Goal: Task Accomplishment & Management: Manage account settings

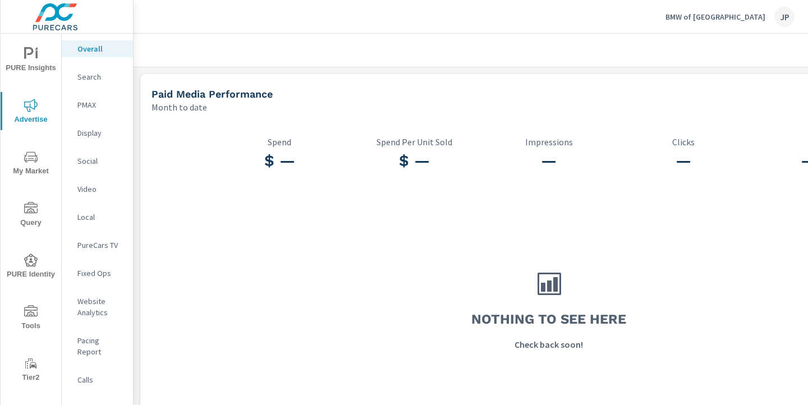
click at [726, 16] on p "BMW of [GEOGRAPHIC_DATA]" at bounding box center [716, 17] width 100 height 10
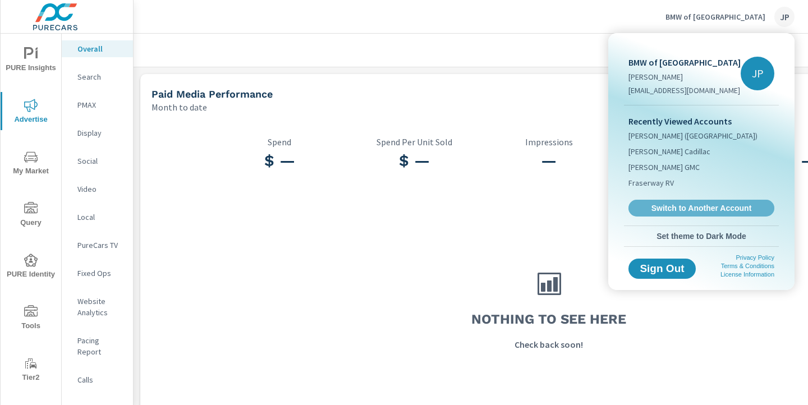
click at [690, 206] on span "Switch to Another Account" at bounding box center [702, 208] width 134 height 10
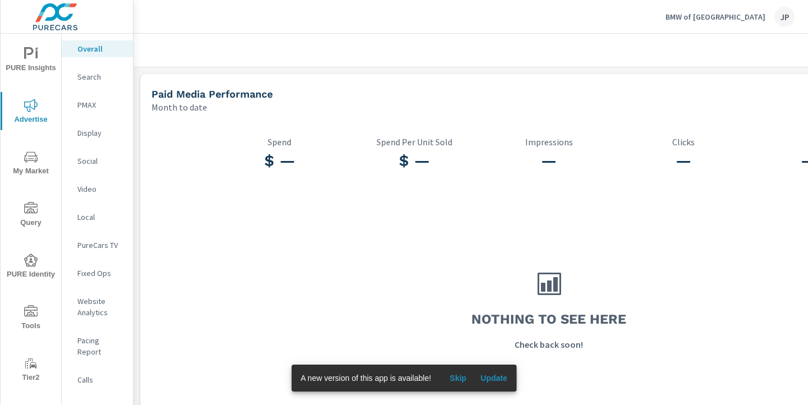
click at [495, 377] on span "Update" at bounding box center [494, 378] width 27 height 10
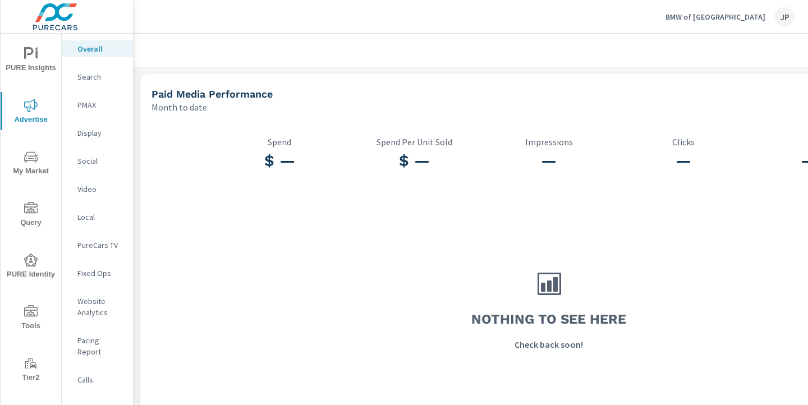
click at [39, 313] on span "Tools" at bounding box center [31, 319] width 54 height 28
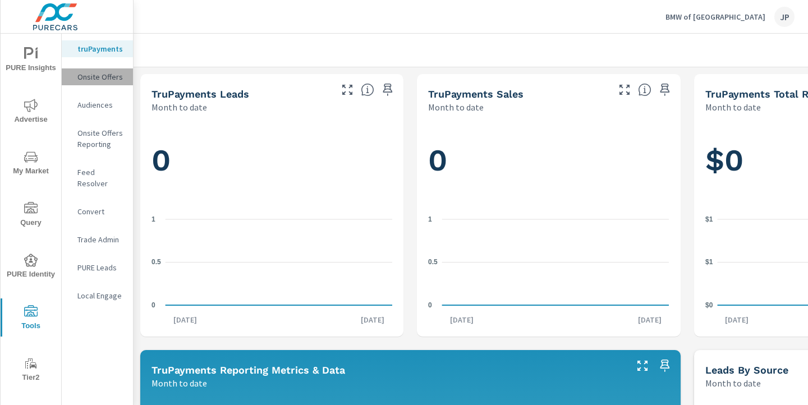
click at [104, 79] on p "Onsite Offers" at bounding box center [100, 76] width 47 height 11
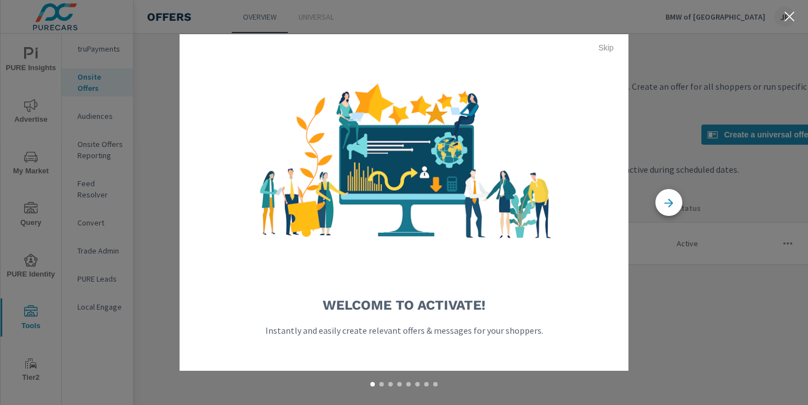
click at [608, 44] on span "Skip" at bounding box center [606, 48] width 27 height 10
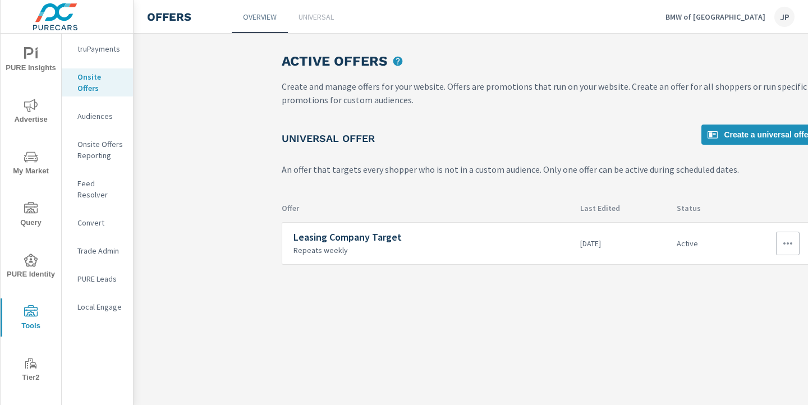
click at [788, 243] on icon "button" at bounding box center [788, 244] width 9 height 2
click at [772, 324] on div "Disable" at bounding box center [758, 324] width 30 height 13
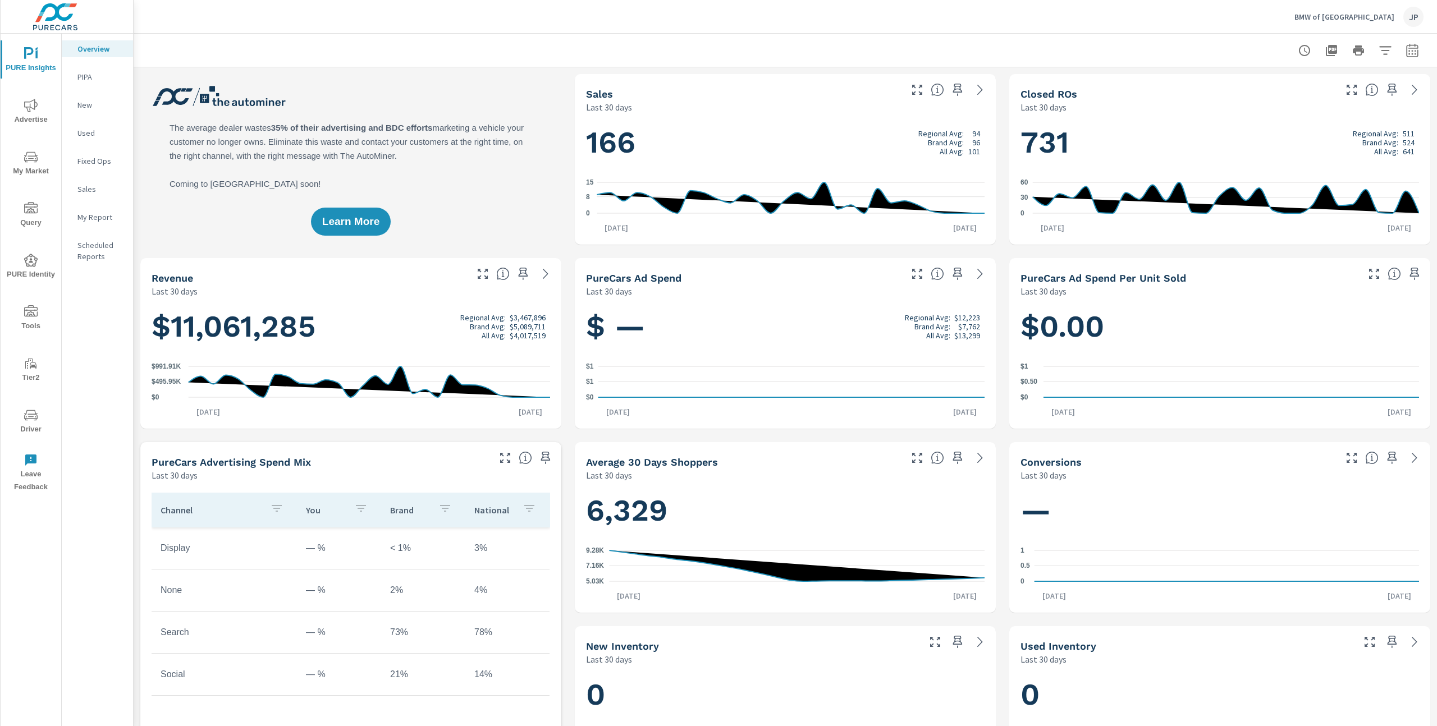
scroll to position [1, 0]
click at [26, 314] on icon "nav menu" at bounding box center [30, 311] width 13 height 13
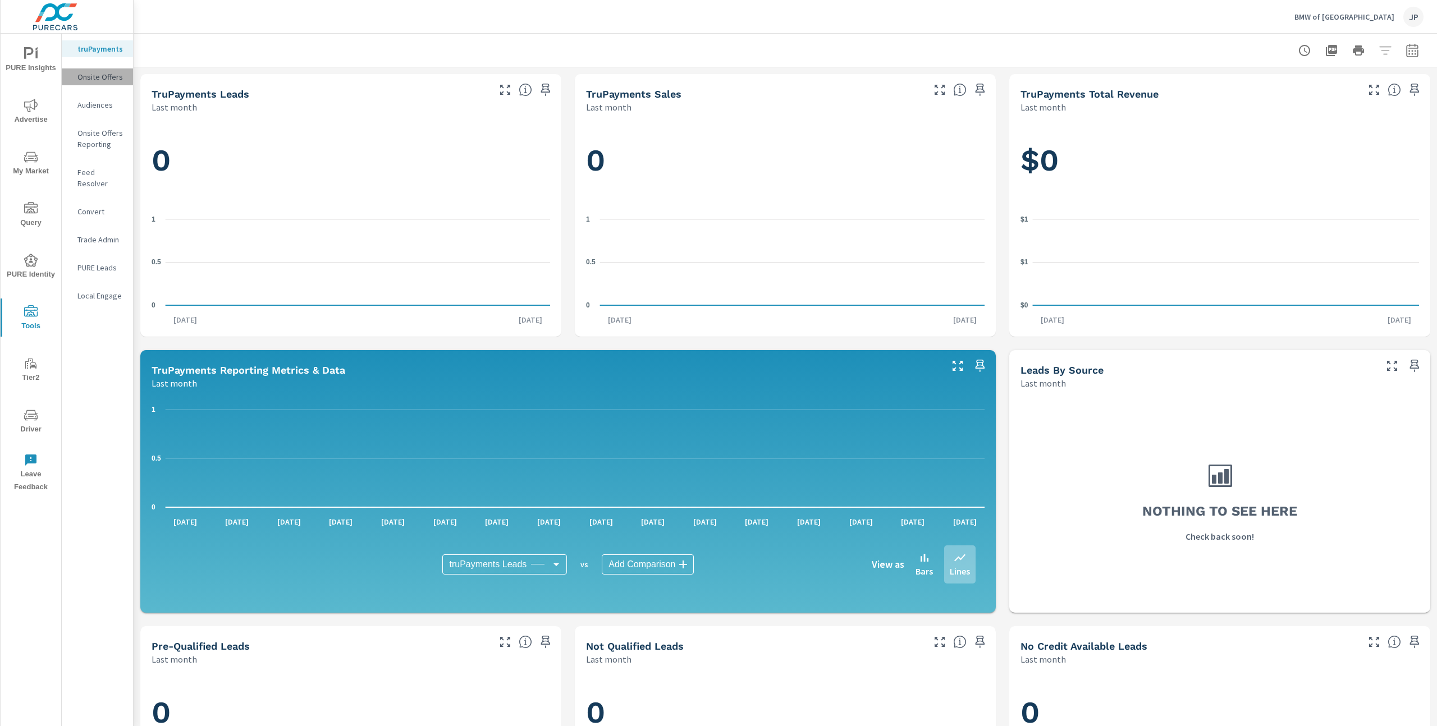
click at [100, 80] on p "Onsite Offers" at bounding box center [100, 76] width 47 height 11
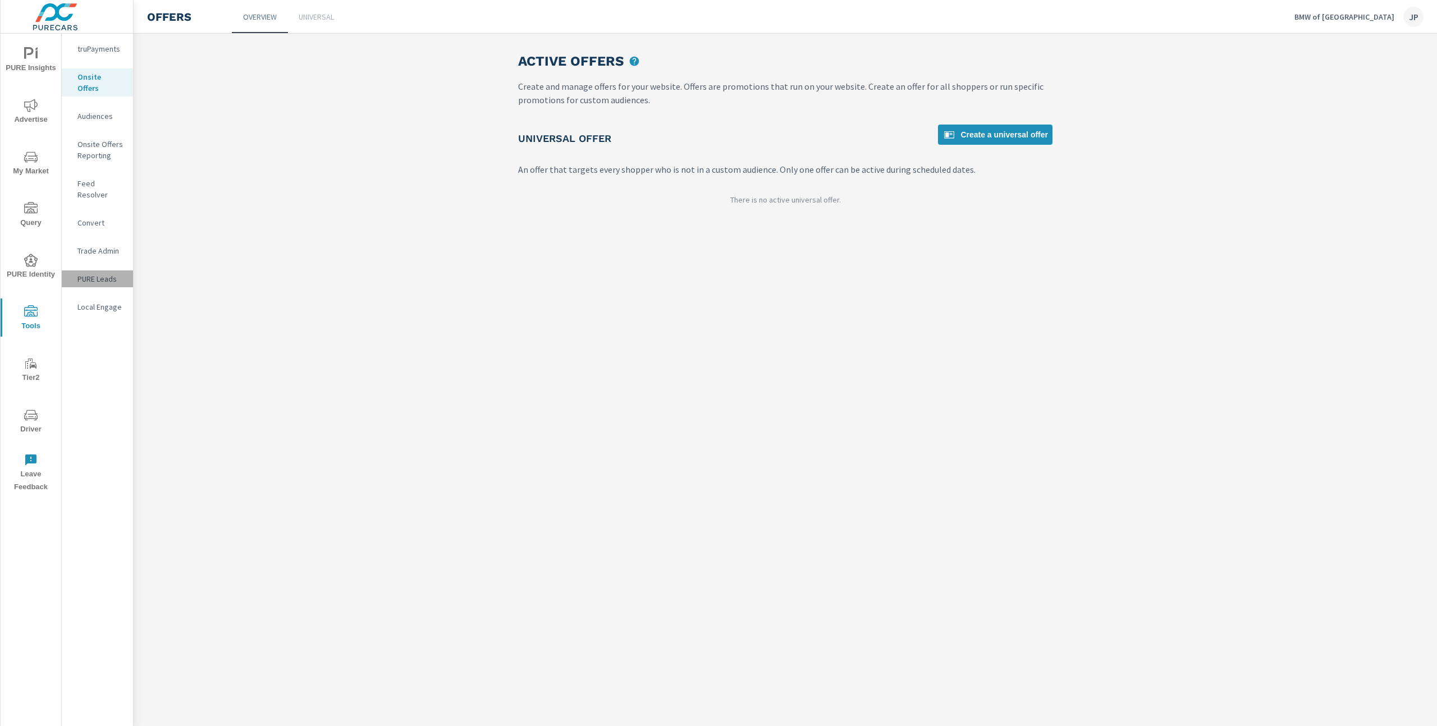
click at [108, 273] on p "PURE Leads" at bounding box center [100, 278] width 47 height 11
